Goal: Task Accomplishment & Management: Use online tool/utility

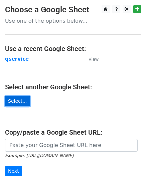
click at [17, 103] on link "Select..." at bounding box center [17, 101] width 25 height 10
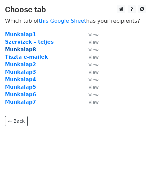
click at [23, 51] on strong "Munkalap8" at bounding box center [20, 50] width 31 height 6
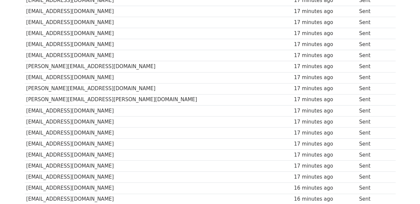
scroll to position [127, 0]
